Goal: Find specific page/section: Find specific page/section

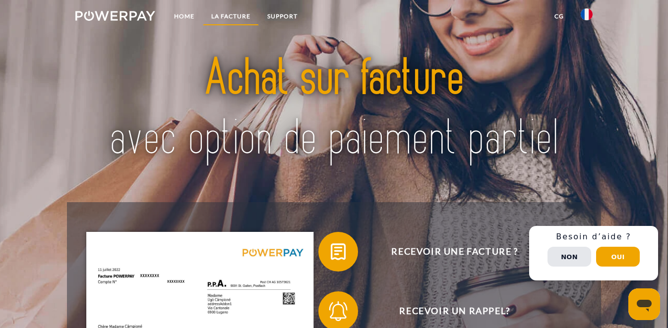
click at [235, 14] on link "LA FACTURE" at bounding box center [231, 16] width 56 height 18
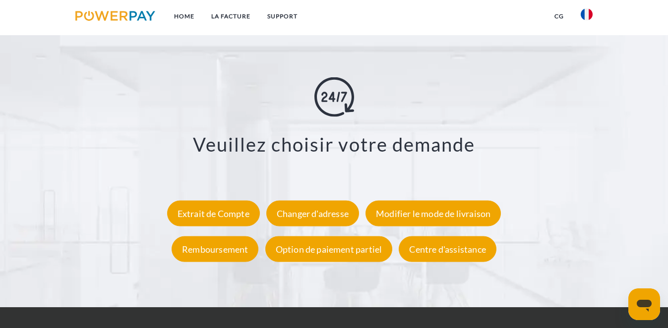
scroll to position [1679, 0]
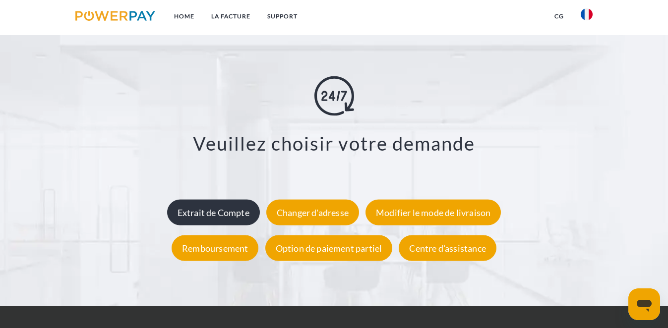
click at [207, 209] on div "Extrait de Compte" at bounding box center [213, 212] width 93 height 26
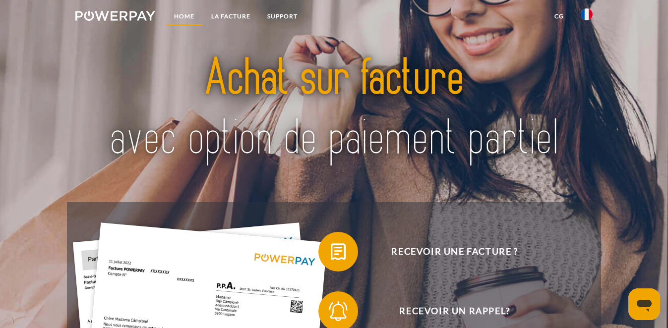
click at [184, 16] on link "Home" at bounding box center [184, 16] width 37 height 18
click at [287, 15] on link "Support" at bounding box center [282, 16] width 47 height 18
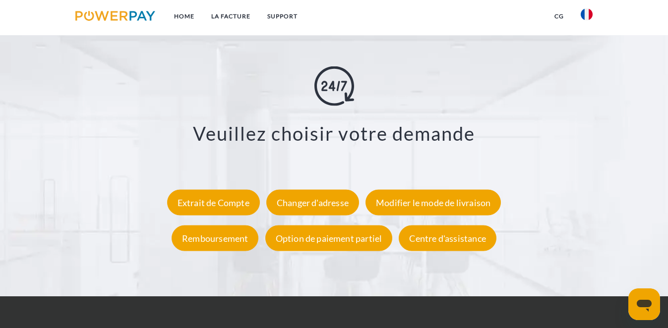
scroll to position [1689, 0]
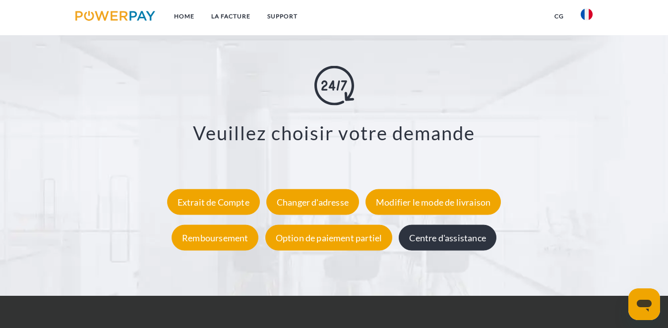
click at [450, 239] on div "Centre d'assistance" at bounding box center [447, 238] width 97 height 26
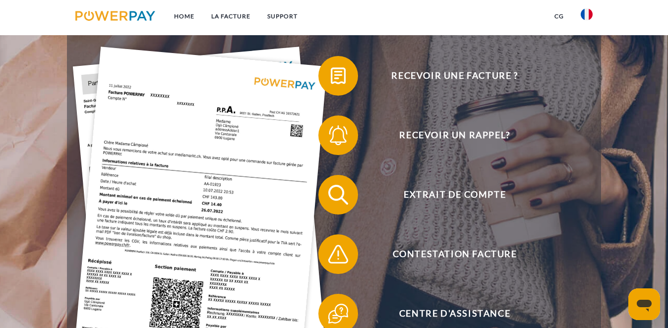
scroll to position [175, 0]
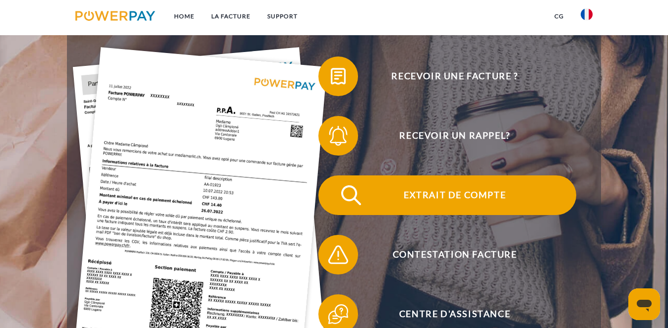
click at [499, 195] on span "Extrait de compte" at bounding box center [454, 195] width 243 height 40
